Goal: Task Accomplishment & Management: Manage account settings

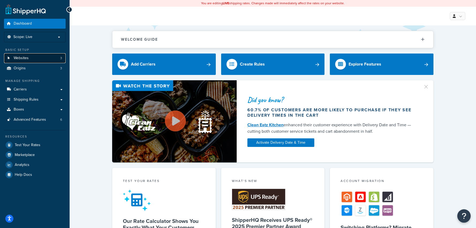
click at [25, 60] on span "Websites" at bounding box center [21, 58] width 15 height 5
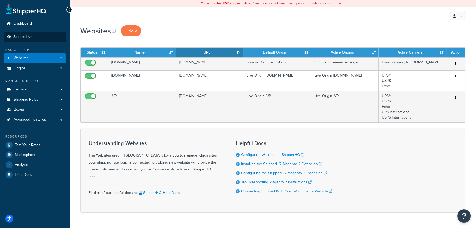
click at [59, 39] on li "Scope: Live Development Integration Test" at bounding box center [35, 37] width 62 height 10
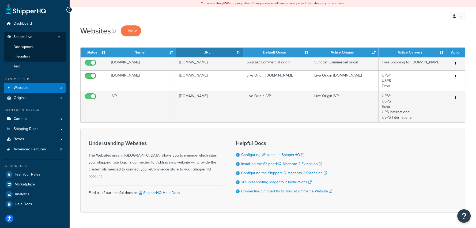
click at [20, 68] on li "Test" at bounding box center [35, 67] width 62 height 10
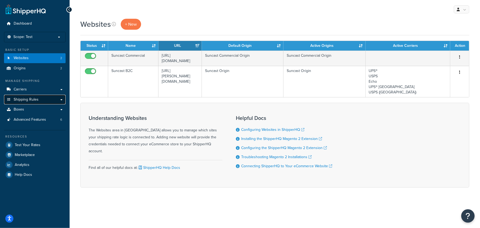
click at [36, 101] on span "Shipping Rules" at bounding box center [26, 99] width 25 height 5
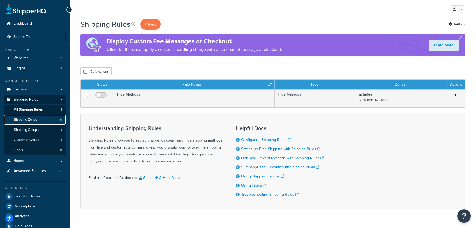
click at [30, 120] on span "Shipping Zones" at bounding box center [25, 120] width 23 height 5
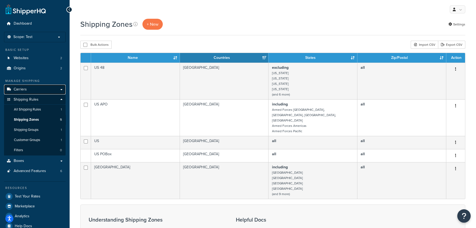
click at [64, 90] on link "Carriers" at bounding box center [35, 90] width 62 height 10
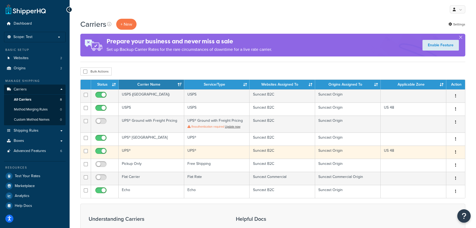
click at [161, 155] on td "UPS®" at bounding box center [152, 152] width 66 height 13
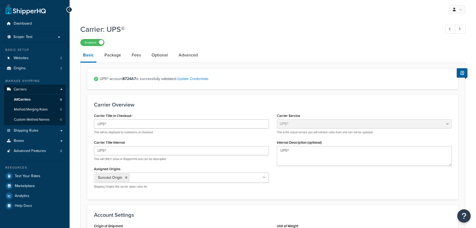
select select "ups"
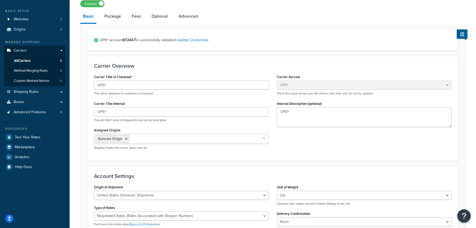
scroll to position [12, 0]
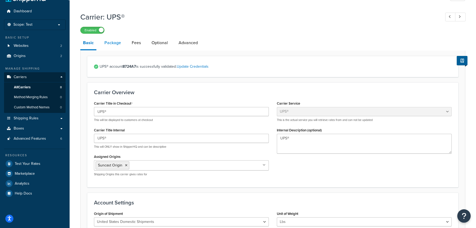
click at [113, 43] on link "Package" at bounding box center [113, 42] width 22 height 13
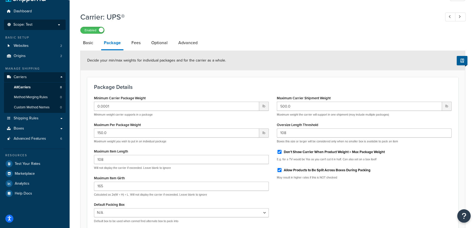
click at [56, 24] on p "Scope: Test" at bounding box center [34, 24] width 57 height 5
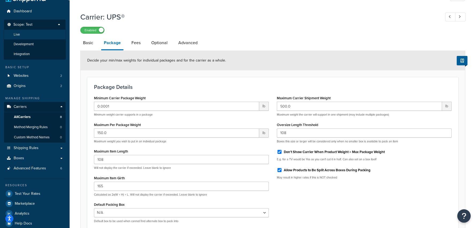
click at [12, 34] on li "Live" at bounding box center [35, 35] width 62 height 10
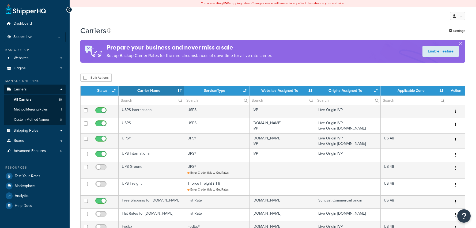
select select "15"
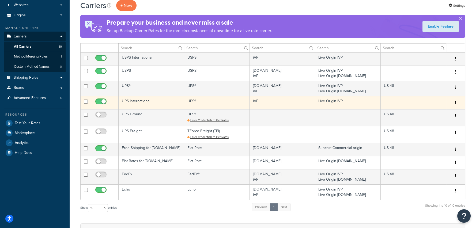
scroll to position [53, 0]
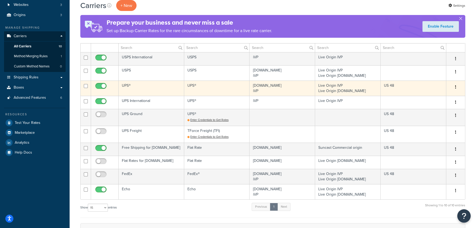
click at [129, 84] on td "UPS®" at bounding box center [152, 88] width 66 height 15
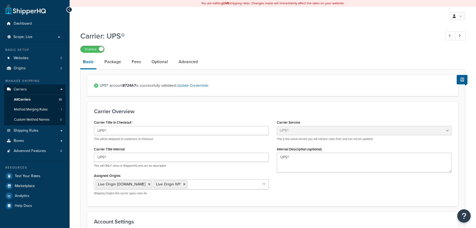
select select "ups"
click at [114, 63] on link "Package" at bounding box center [113, 61] width 22 height 13
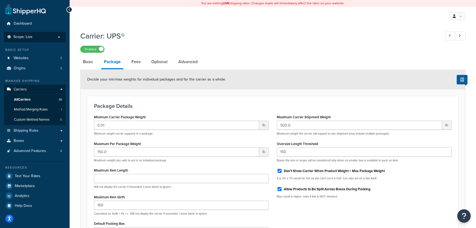
click at [58, 38] on p "Scope: Live" at bounding box center [34, 37] width 57 height 5
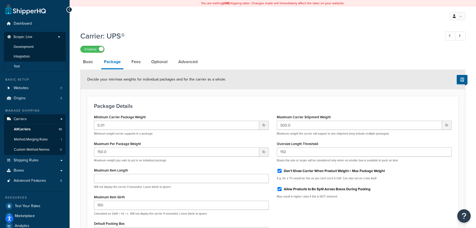
click at [23, 65] on li "Test" at bounding box center [35, 67] width 62 height 10
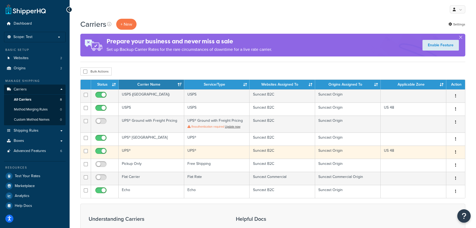
click at [130, 152] on td "UPS®" at bounding box center [152, 152] width 66 height 13
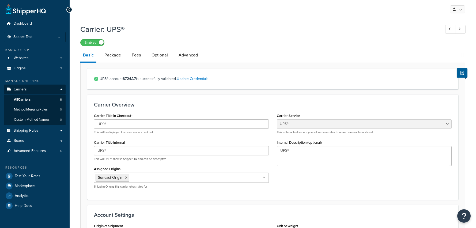
select select "ups"
click at [110, 53] on link "Package" at bounding box center [113, 55] width 22 height 13
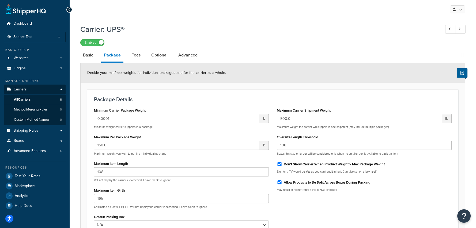
scroll to position [27, 0]
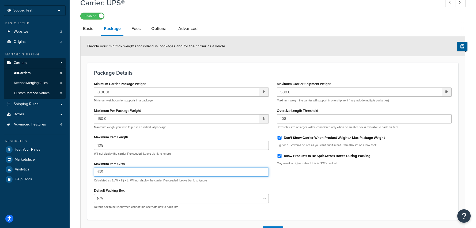
click at [127, 170] on input "165" at bounding box center [181, 172] width 175 height 9
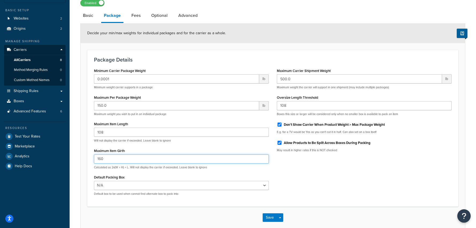
scroll to position [0, 0]
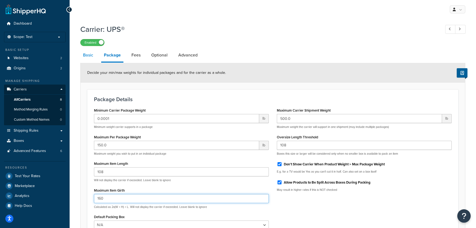
type input "160"
click at [87, 55] on link "Basic" at bounding box center [88, 55] width 16 height 13
select select "ups"
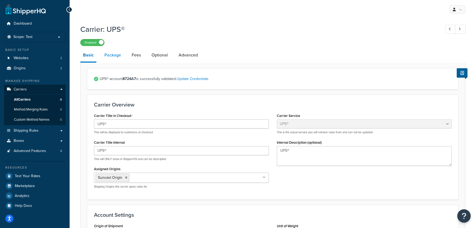
click at [108, 55] on link "Package" at bounding box center [113, 55] width 22 height 13
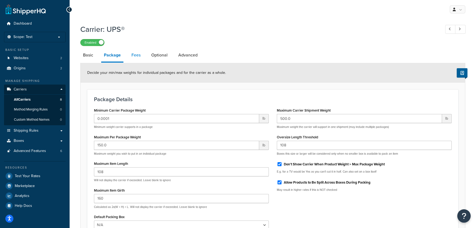
click at [136, 55] on link "Fees" at bounding box center [136, 55] width 14 height 13
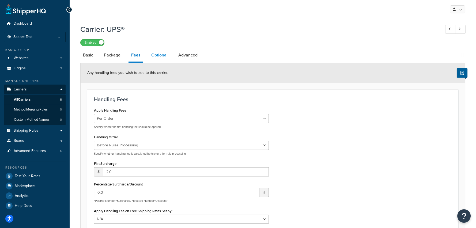
click at [159, 56] on link "Optional" at bounding box center [160, 55] width 22 height 13
select select "residential"
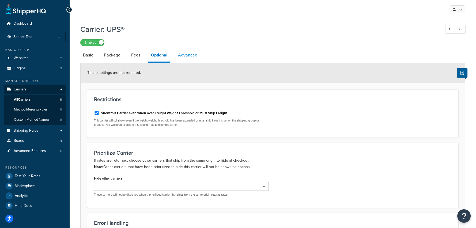
click at [189, 57] on link "Advanced" at bounding box center [187, 55] width 25 height 13
select select "false"
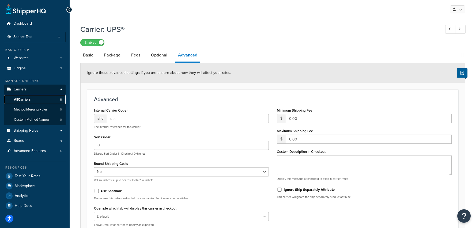
click at [28, 100] on span "All Carriers" at bounding box center [22, 99] width 17 height 5
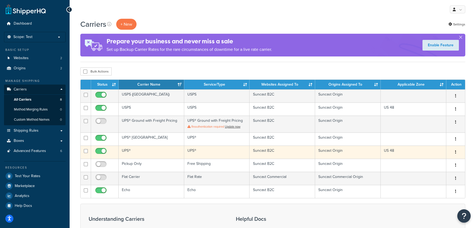
click at [100, 151] on input "checkbox" at bounding box center [101, 152] width 15 height 7
click at [103, 152] on input "checkbox" at bounding box center [101, 152] width 15 height 7
checkbox input "true"
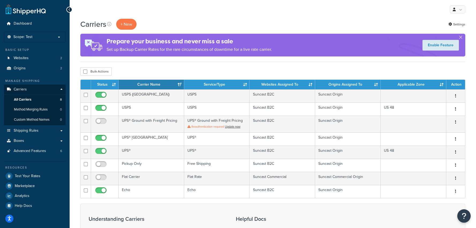
click at [146, 12] on div "My Profile Billing Global Settings Contact Us Logout" at bounding box center [273, 9] width 407 height 19
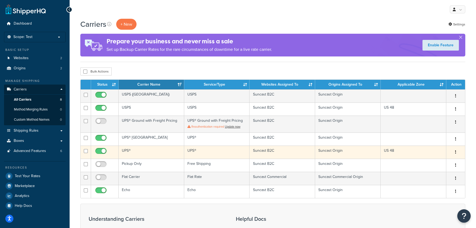
click at [134, 153] on td "UPS®" at bounding box center [152, 152] width 66 height 13
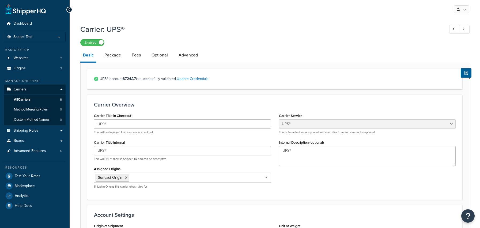
select select "ups"
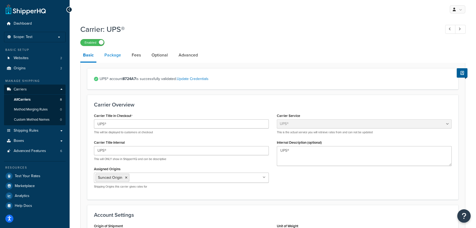
click at [110, 54] on link "Package" at bounding box center [113, 55] width 22 height 13
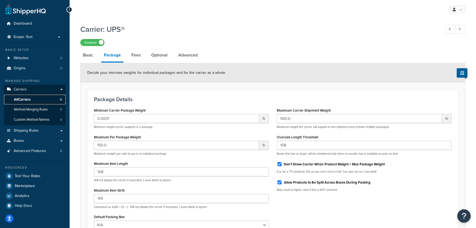
click at [27, 99] on span "All Carriers" at bounding box center [22, 99] width 17 height 5
